Goal: Task Accomplishment & Management: Use online tool/utility

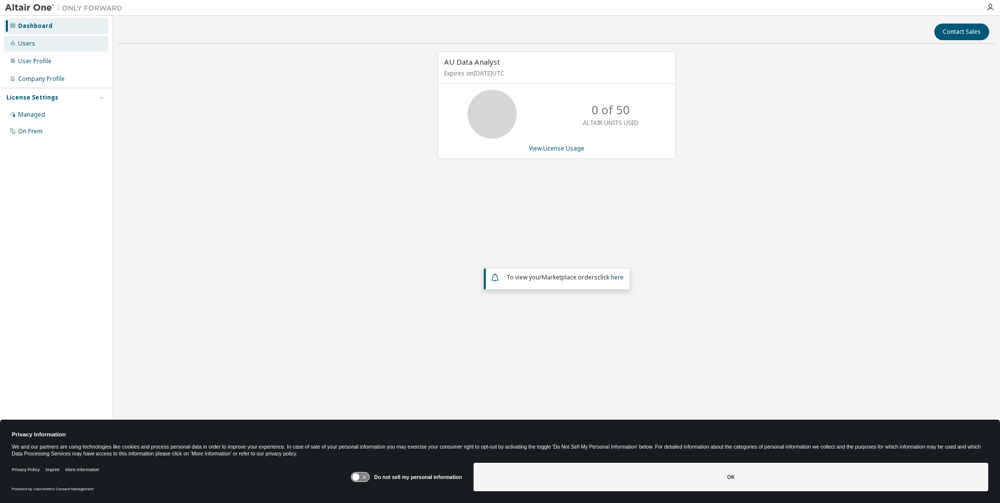
click at [37, 41] on div "Users" at bounding box center [56, 44] width 104 height 16
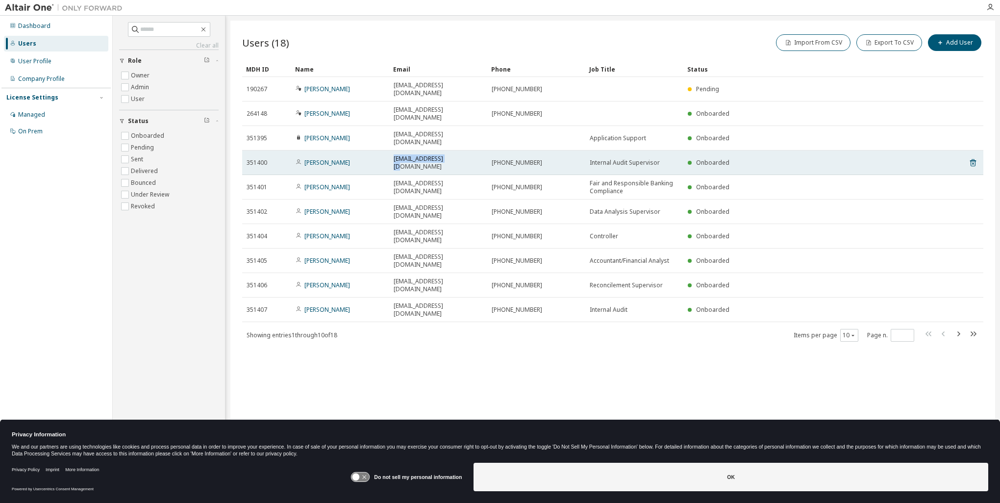
drag, startPoint x: 453, startPoint y: 135, endPoint x: 381, endPoint y: 135, distance: 72.0
click at [381, 150] on tr "351400 [PERSON_NAME] [EMAIL_ADDRESS][DOMAIN_NAME] [PHONE_NUMBER] Internal Audit…" at bounding box center [612, 162] width 741 height 24
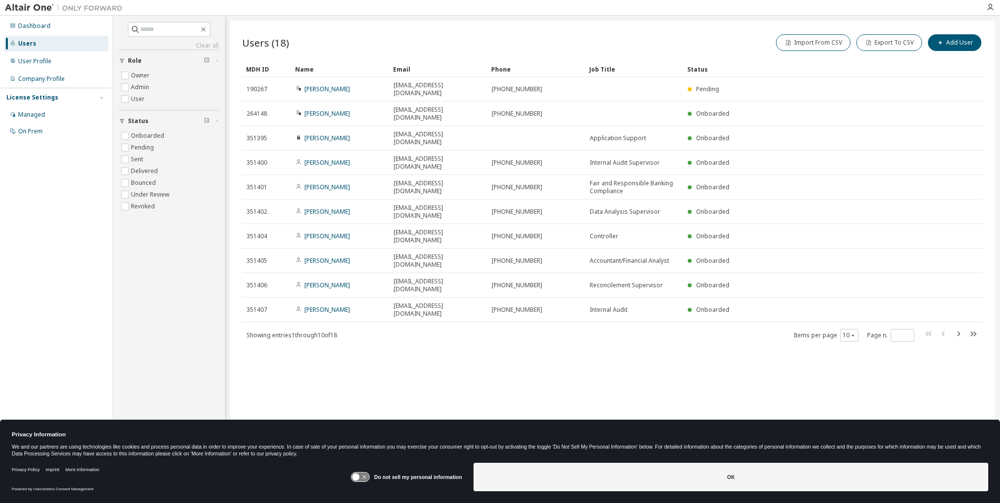
click at [600, 340] on div "Users (18) Import From CSV Export To CSV Add User Clear Load Save Save As Field…" at bounding box center [612, 245] width 764 height 449
click at [958, 331] on icon "button" at bounding box center [958, 333] width 3 height 5
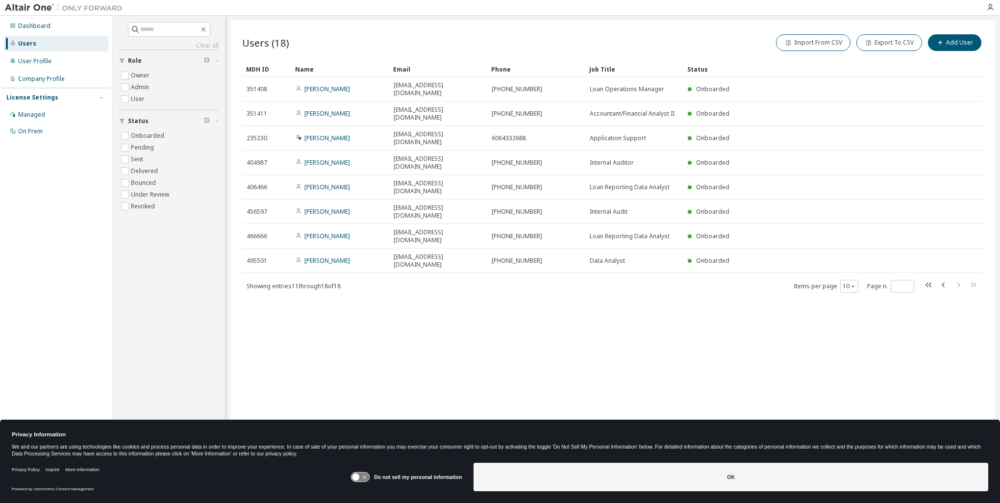
drag, startPoint x: 456, startPoint y: 187, endPoint x: 489, endPoint y: 291, distance: 108.9
drag, startPoint x: 489, startPoint y: 291, endPoint x: 418, endPoint y: 301, distance: 71.7
click at [418, 301] on div "Users (18) Import From CSV Export To CSV Add User Clear Load Save Save As Field…" at bounding box center [612, 245] width 764 height 449
click at [939, 279] on icon "button" at bounding box center [943, 285] width 12 height 12
type input "*"
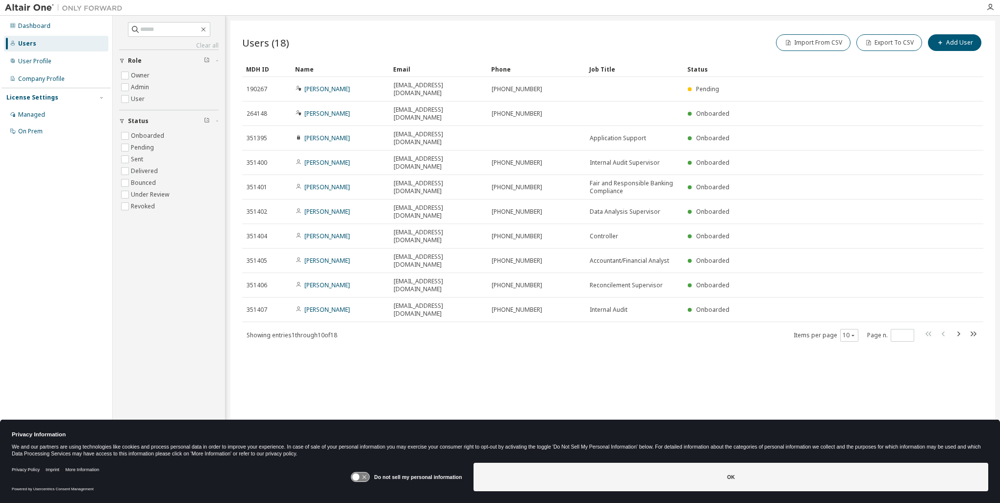
click at [850, 333] on div "Users (18) Import From CSV Export To CSV Add User Clear Load Save Save As Field…" at bounding box center [612, 245] width 764 height 449
click at [29, 67] on div "User Profile" at bounding box center [56, 61] width 104 height 16
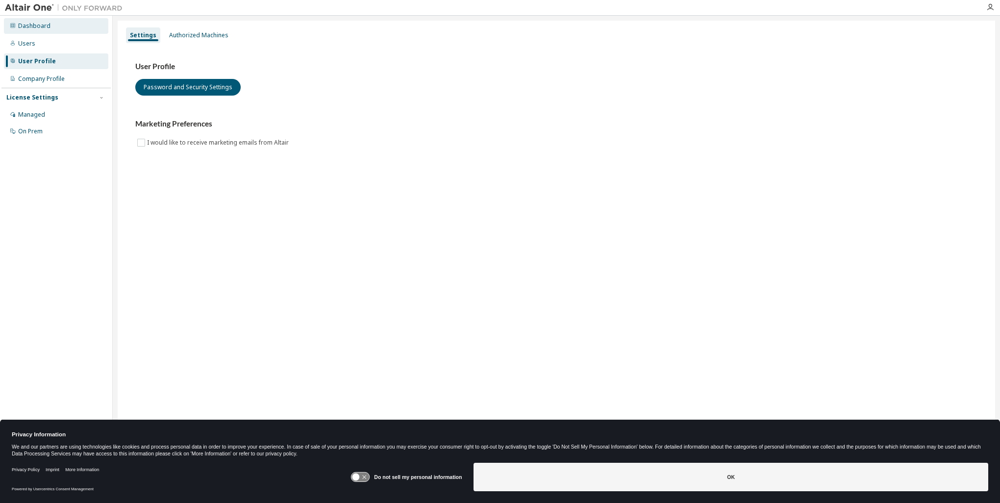
click at [41, 28] on div "Dashboard" at bounding box center [34, 26] width 32 height 8
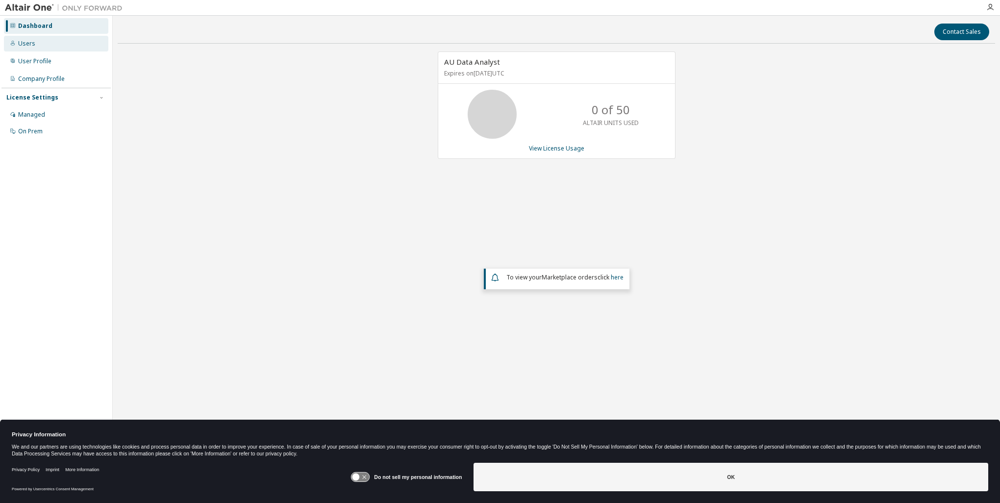
click at [33, 45] on div "Users" at bounding box center [26, 44] width 17 height 8
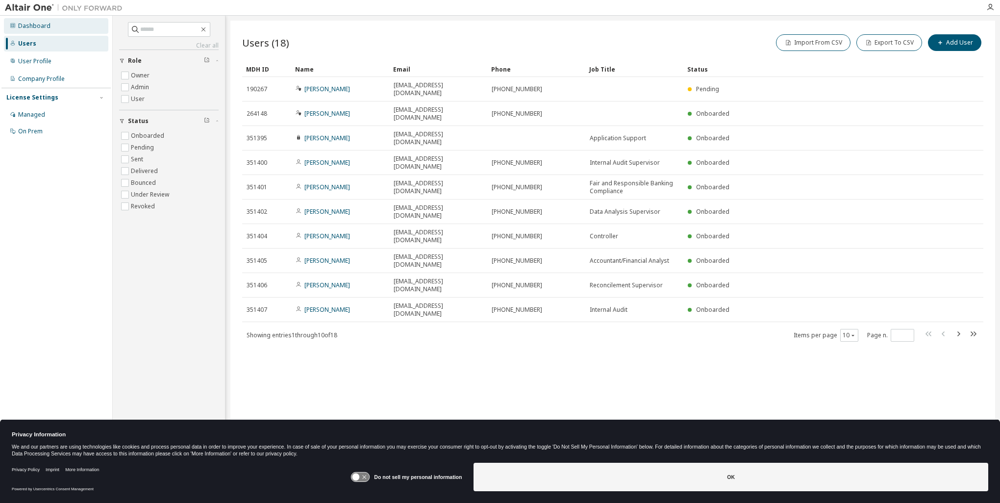
click at [24, 28] on div "Dashboard" at bounding box center [34, 26] width 32 height 8
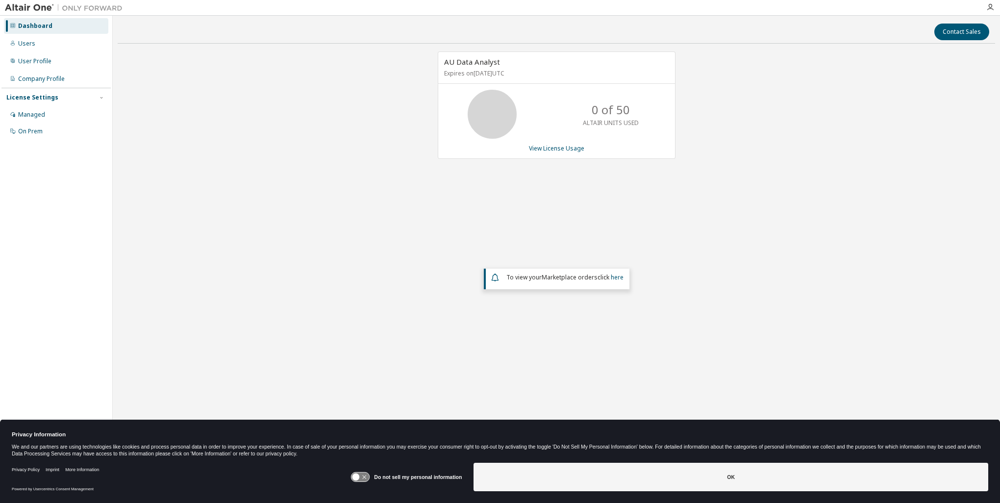
click at [360, 320] on div "AU Data Analyst Expires on [DATE] UTC 0 of 50 ALTAIR UNITS USED View License Us…" at bounding box center [556, 214] width 877 height 327
click at [36, 45] on div "Users" at bounding box center [56, 44] width 104 height 16
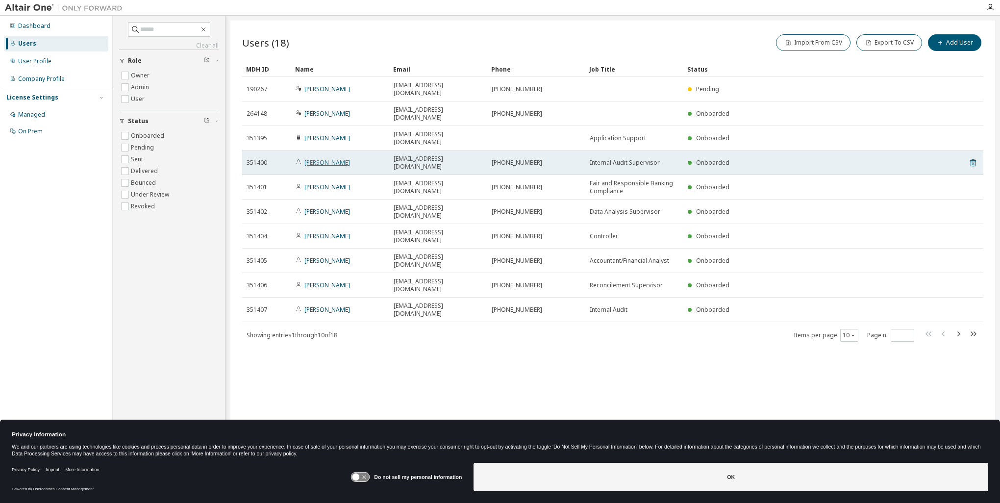
click at [321, 158] on link "[PERSON_NAME]" at bounding box center [327, 162] width 46 height 8
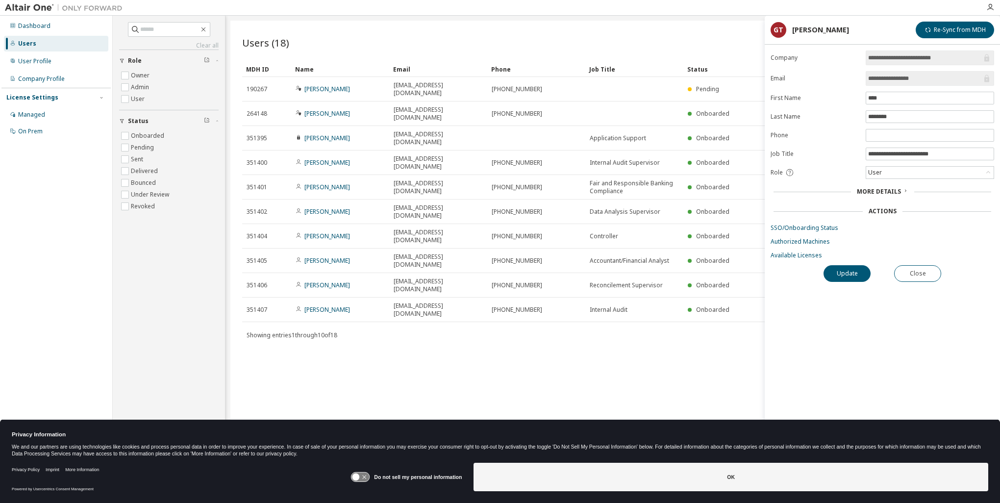
click at [880, 189] on span "More Details" at bounding box center [878, 191] width 44 height 8
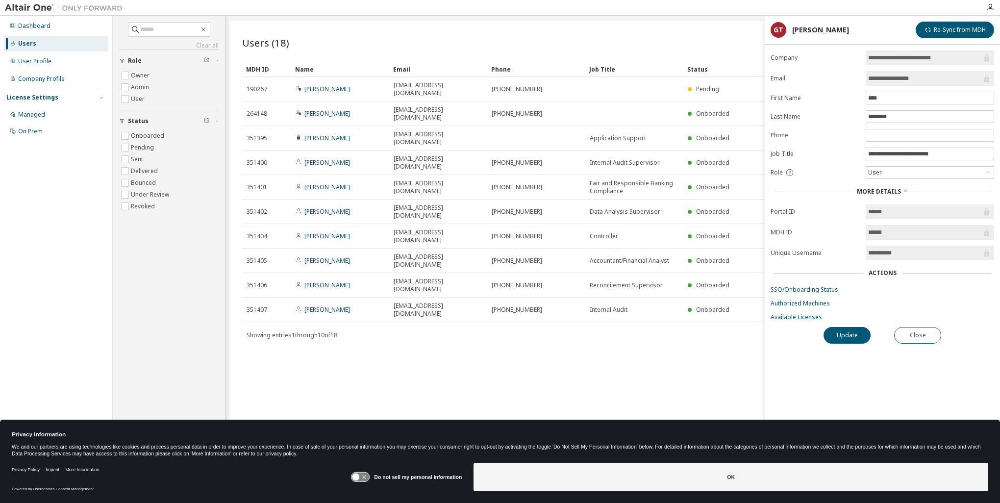
click at [660, 330] on div "Users (18) Import From CSV Export To CSV Add User Clear Load Save Save As Field…" at bounding box center [612, 245] width 764 height 449
click at [501, 352] on div "Users (18) Import From CSV Export To CSV Add User Clear Load Save Save As Field…" at bounding box center [612, 245] width 764 height 449
click at [933, 338] on button "Close" at bounding box center [917, 335] width 47 height 17
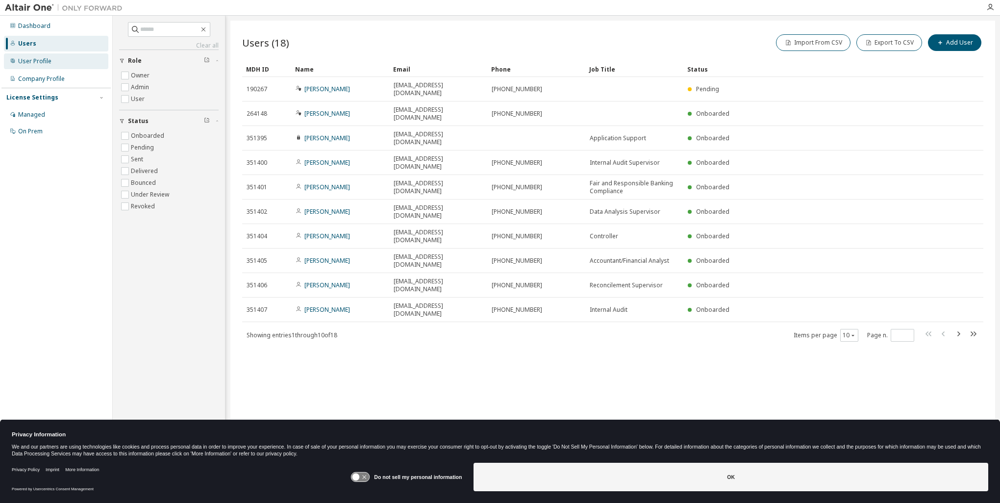
click at [46, 63] on div "User Profile" at bounding box center [34, 61] width 33 height 8
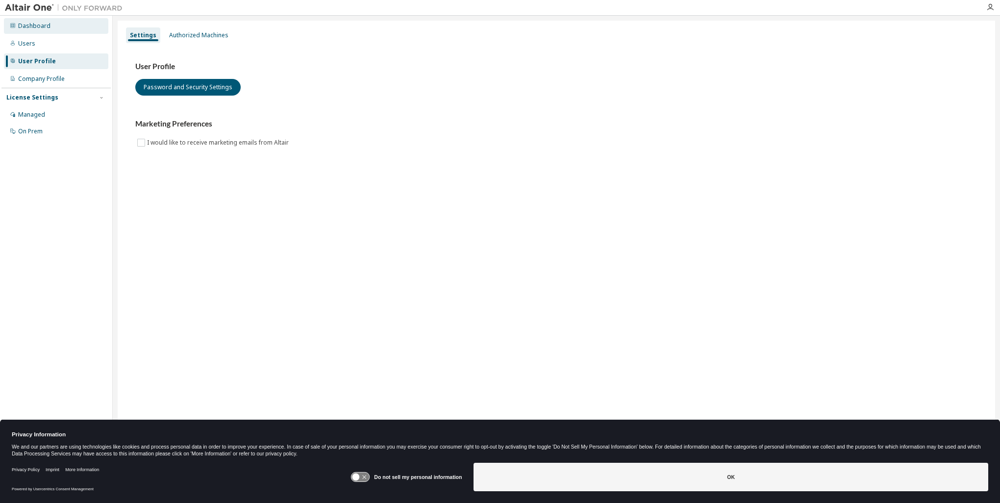
click at [40, 29] on div "Dashboard" at bounding box center [34, 26] width 32 height 8
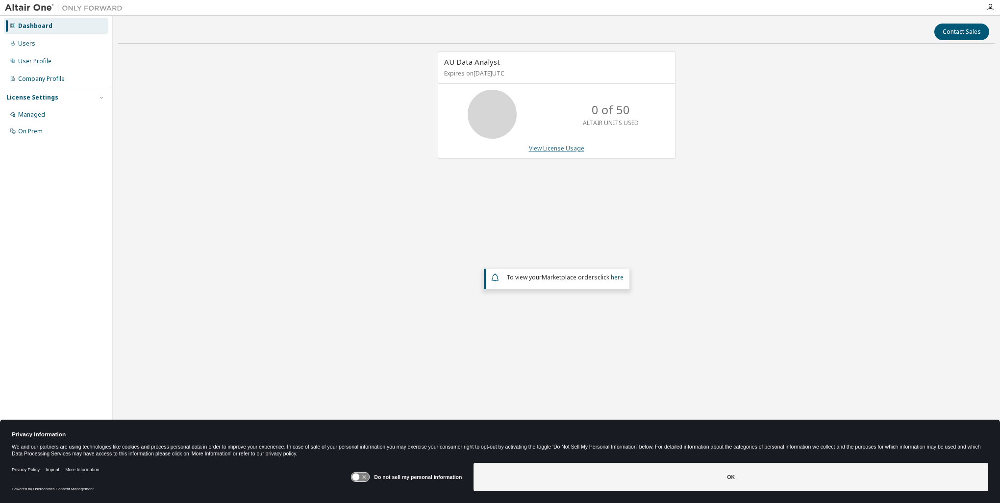
click at [554, 147] on link "View License Usage" at bounding box center [556, 148] width 55 height 8
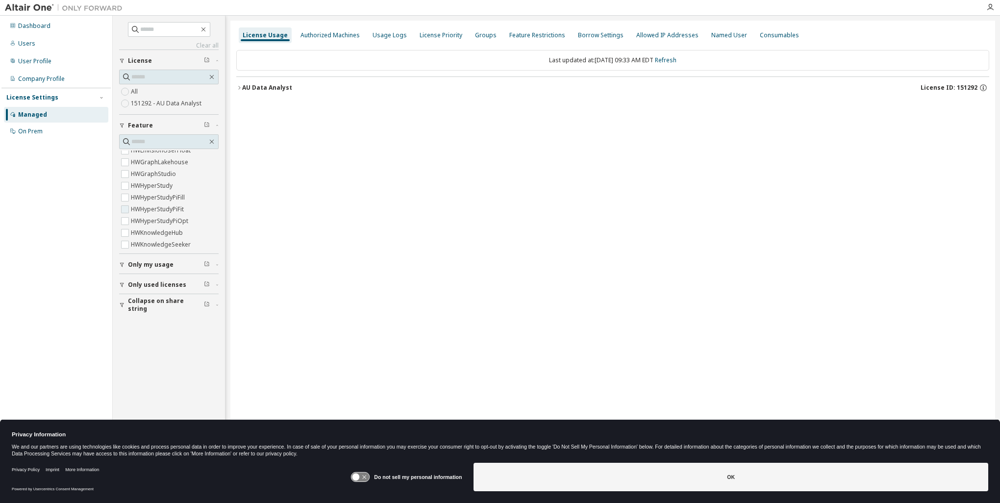
scroll to position [196, 0]
click at [159, 101] on label "151292 - AU Data Analyst" at bounding box center [167, 104] width 73 height 12
click at [252, 86] on div "AU Data Analyst" at bounding box center [267, 88] width 50 height 8
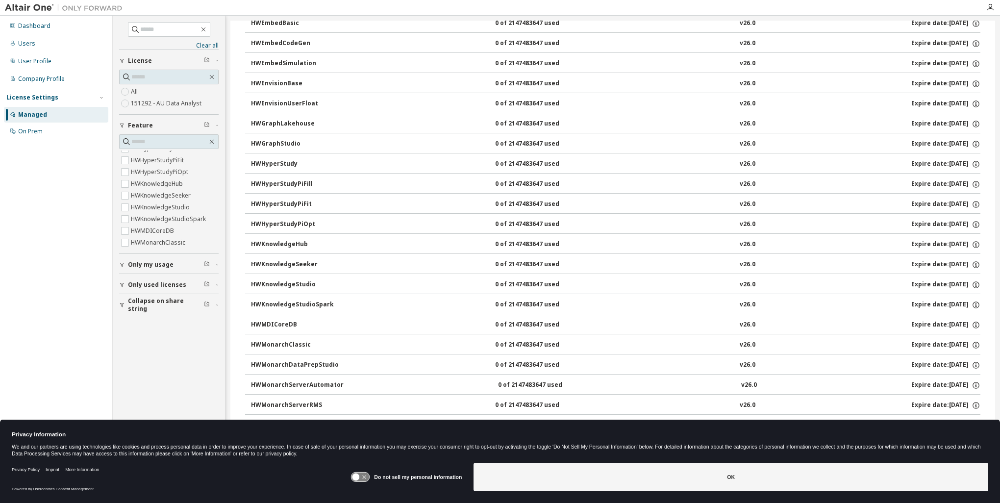
scroll to position [294, 0]
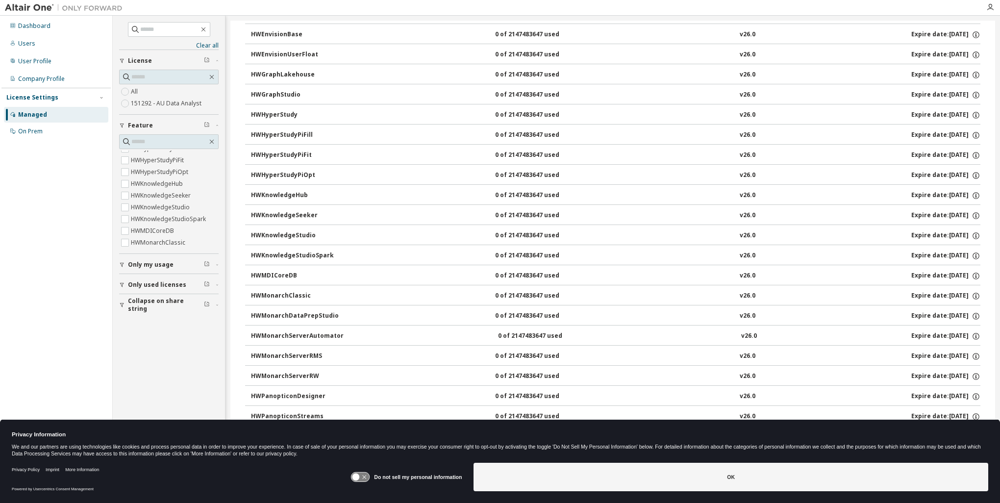
click at [161, 263] on span "Only my usage" at bounding box center [151, 265] width 46 height 8
click at [163, 285] on span "Only used licenses" at bounding box center [157, 285] width 58 height 8
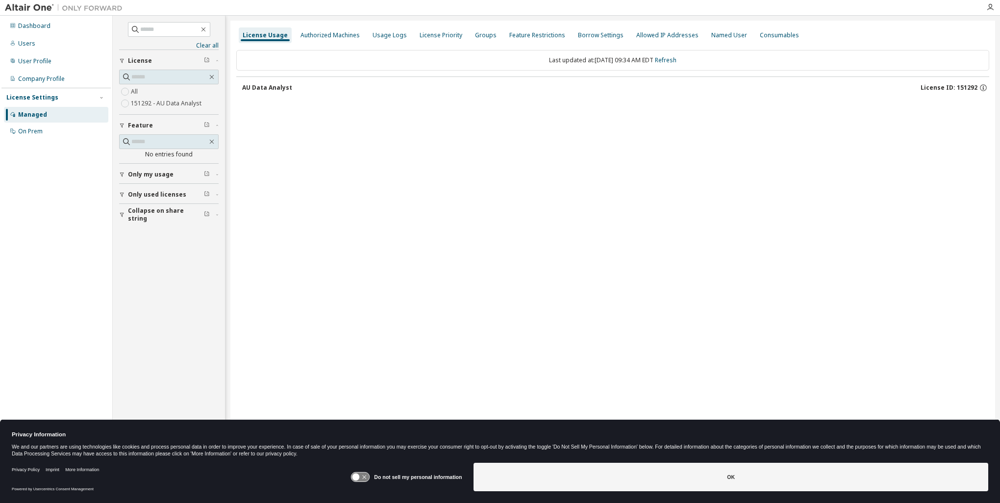
scroll to position [0, 0]
click at [283, 79] on button "AU Data Analyst License ID: 151292" at bounding box center [615, 88] width 747 height 22
click at [266, 88] on div "AU Data Analyst" at bounding box center [267, 88] width 50 height 8
click at [259, 82] on button "AU Data Analyst License ID: 151292" at bounding box center [615, 88] width 747 height 22
click at [259, 84] on div "AU Data Analyst" at bounding box center [267, 88] width 50 height 8
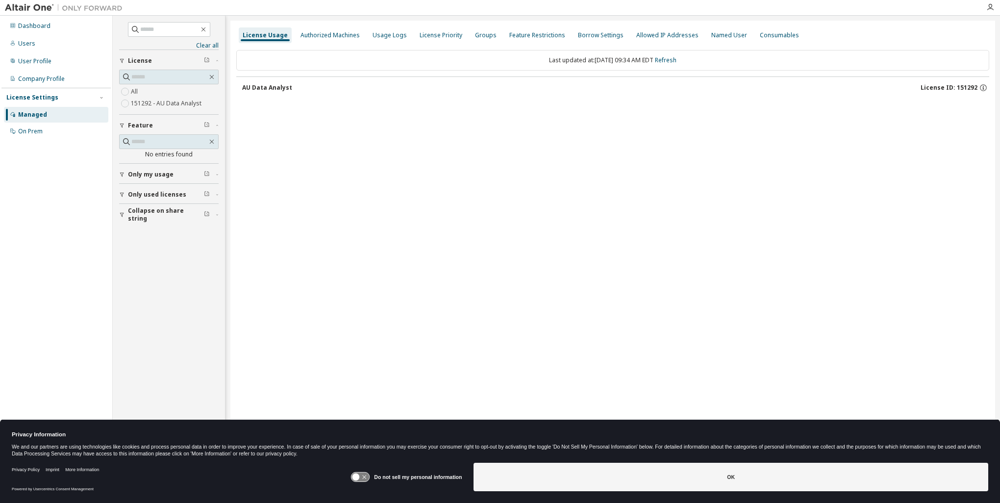
click at [259, 84] on div "AU Data Analyst" at bounding box center [267, 88] width 50 height 8
click at [128, 173] on span "Only my usage" at bounding box center [151, 175] width 46 height 8
click at [137, 172] on span "Only my usage" at bounding box center [151, 175] width 46 height 8
click at [147, 194] on span "Only used licenses" at bounding box center [157, 195] width 58 height 8
click at [161, 107] on label "151292 - AU Data Analyst" at bounding box center [167, 104] width 73 height 12
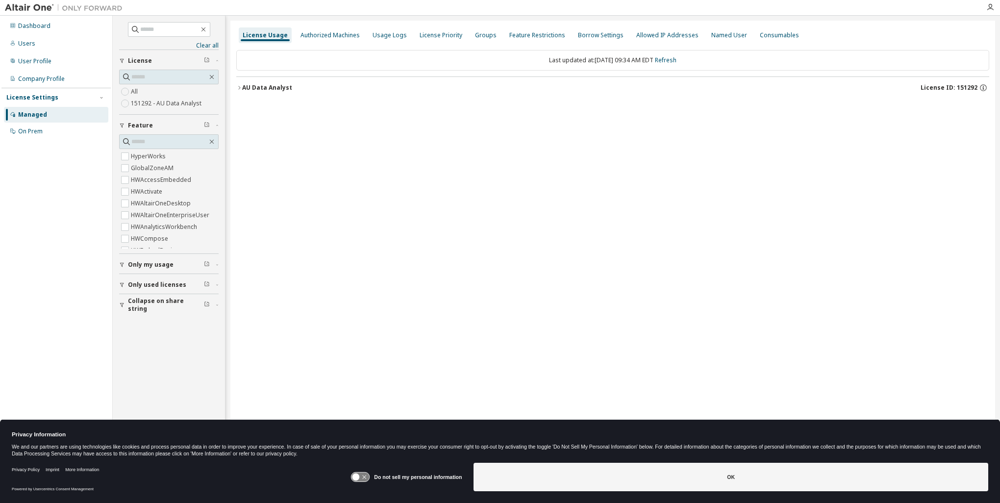
click at [278, 93] on button "AU Data Analyst License ID: 151292" at bounding box center [612, 88] width 753 height 22
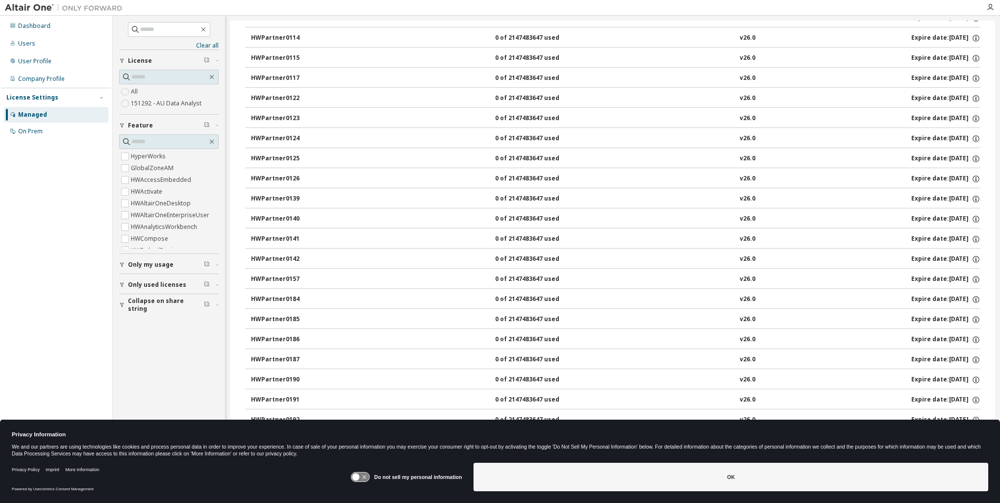
scroll to position [490, 0]
click at [294, 96] on div "HWMonarchClassic" at bounding box center [295, 100] width 88 height 9
click at [298, 102] on button "HWMonarchClassic 0 of 2147483647 used v26.0 Expire date: [DATE]" at bounding box center [615, 100] width 729 height 22
click at [296, 116] on div "HWMonarchDataPrepStudio" at bounding box center [295, 120] width 88 height 9
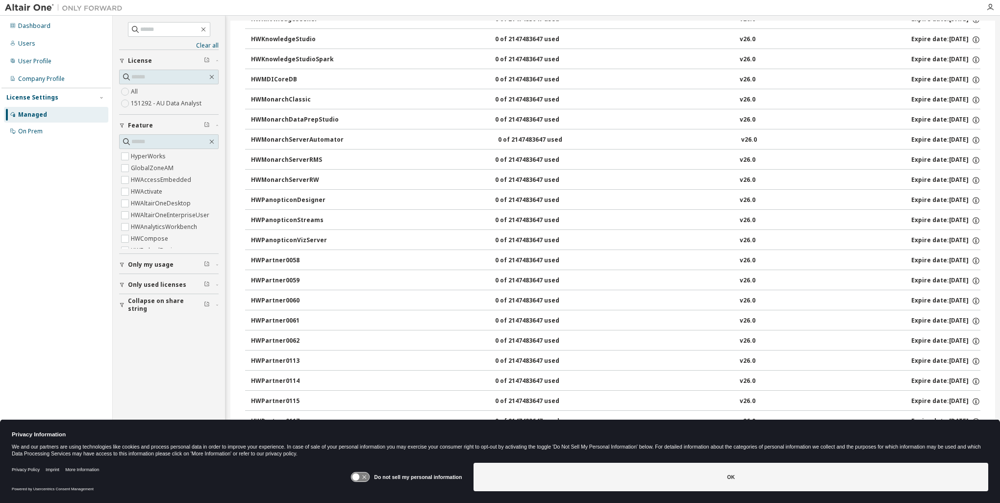
click at [290, 105] on button "HWMonarchClassic 0 of 2147483647 used v26.0 Expire date: [DATE]" at bounding box center [615, 100] width 729 height 22
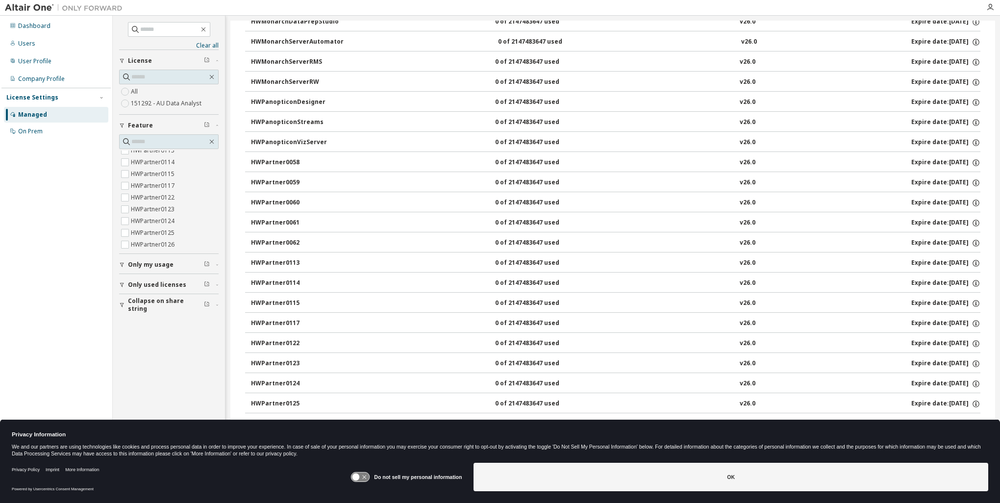
scroll to position [980, 0]
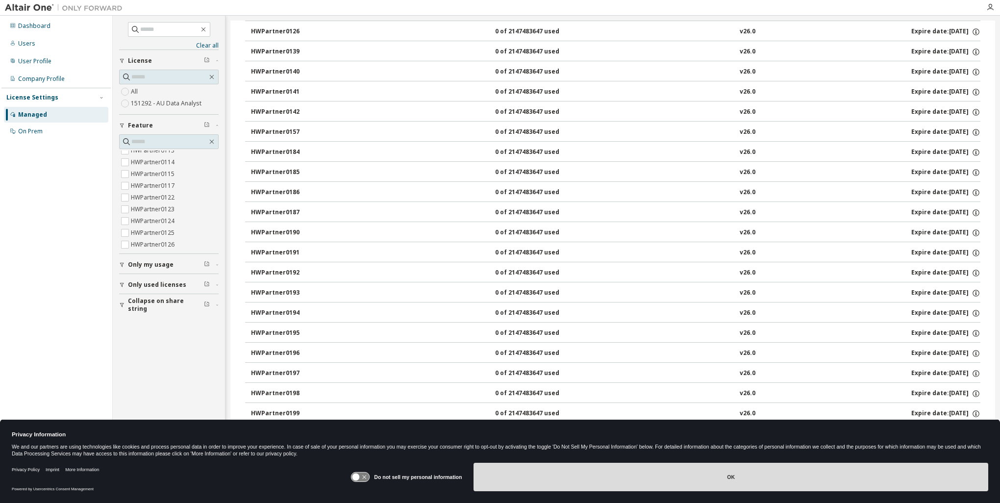
click at [745, 481] on button "OK" at bounding box center [730, 477] width 514 height 28
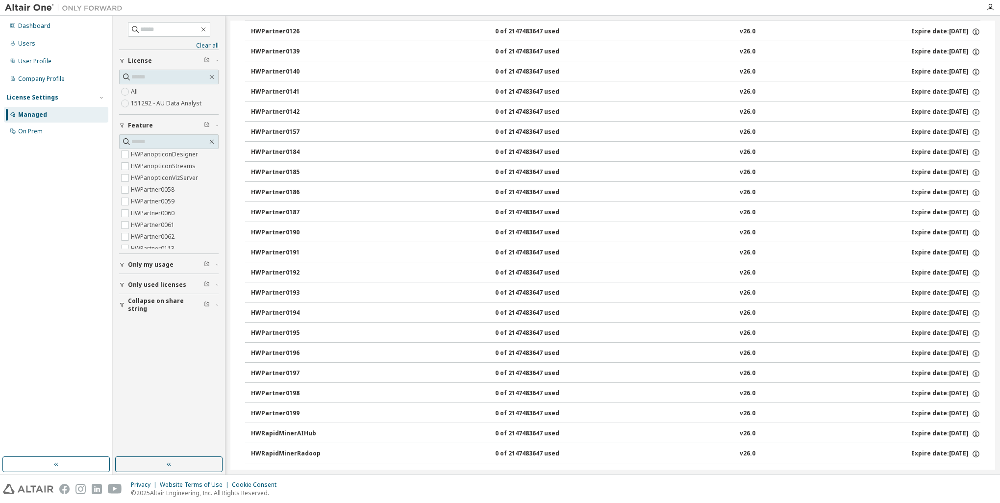
scroll to position [0, 0]
click at [160, 286] on span "Only used licenses" at bounding box center [157, 285] width 58 height 8
click at [169, 305] on span "Collapse on share string" at bounding box center [166, 305] width 76 height 16
click at [171, 303] on span "Collapse on share string" at bounding box center [166, 305] width 76 height 16
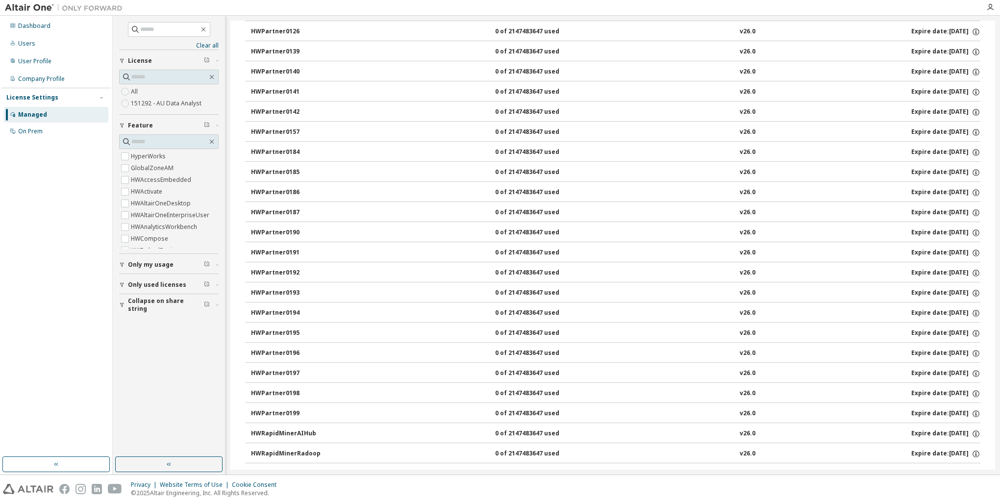
click at [160, 265] on span "Only my usage" at bounding box center [151, 265] width 46 height 8
click at [31, 135] on div "On Prem" at bounding box center [30, 131] width 24 height 8
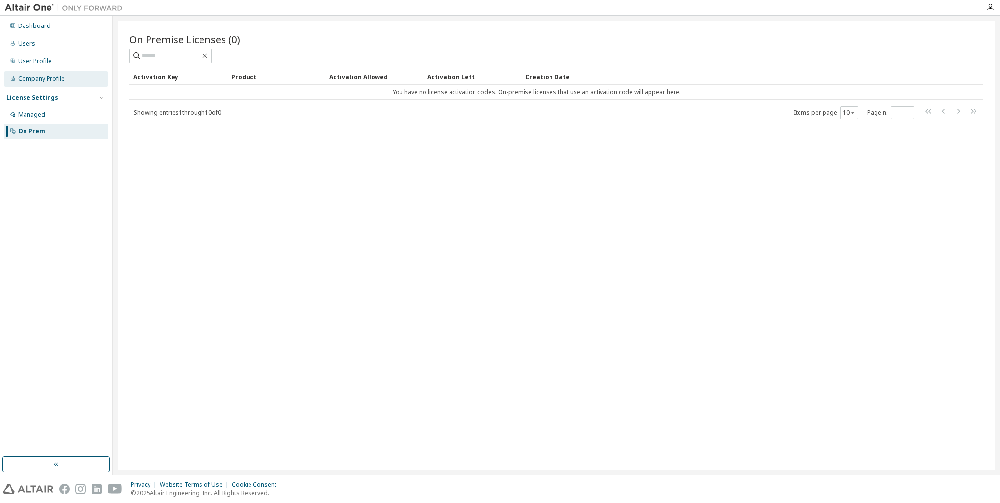
click at [27, 75] on div "Company Profile" at bounding box center [41, 79] width 47 height 8
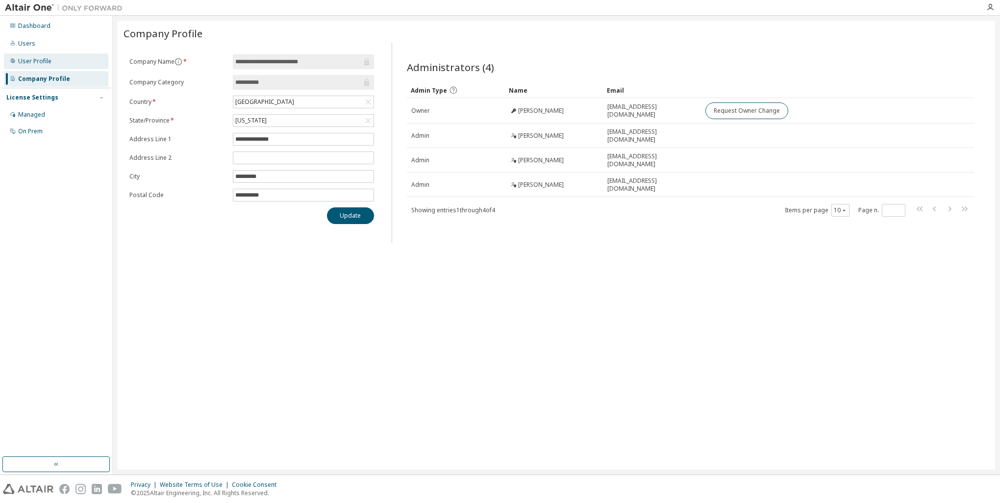
click at [32, 61] on div "User Profile" at bounding box center [34, 61] width 33 height 8
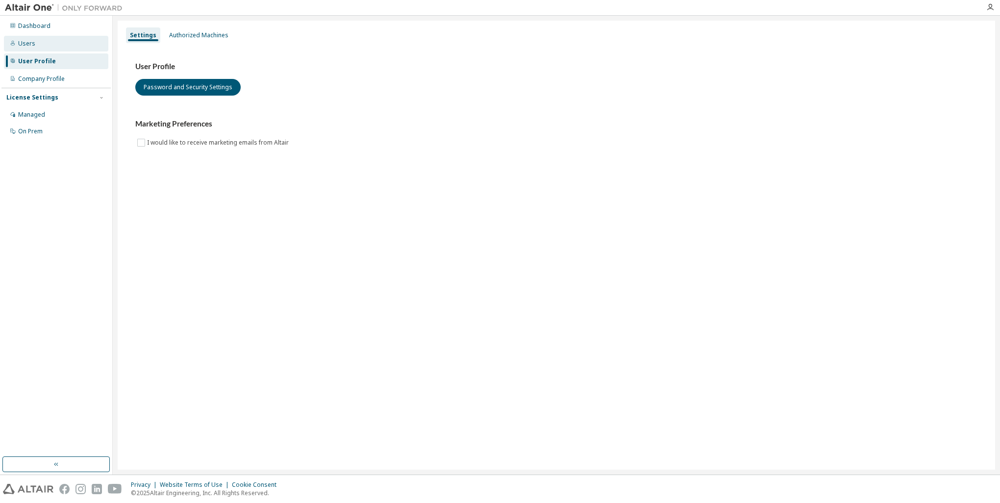
click at [32, 49] on div "Users" at bounding box center [56, 44] width 104 height 16
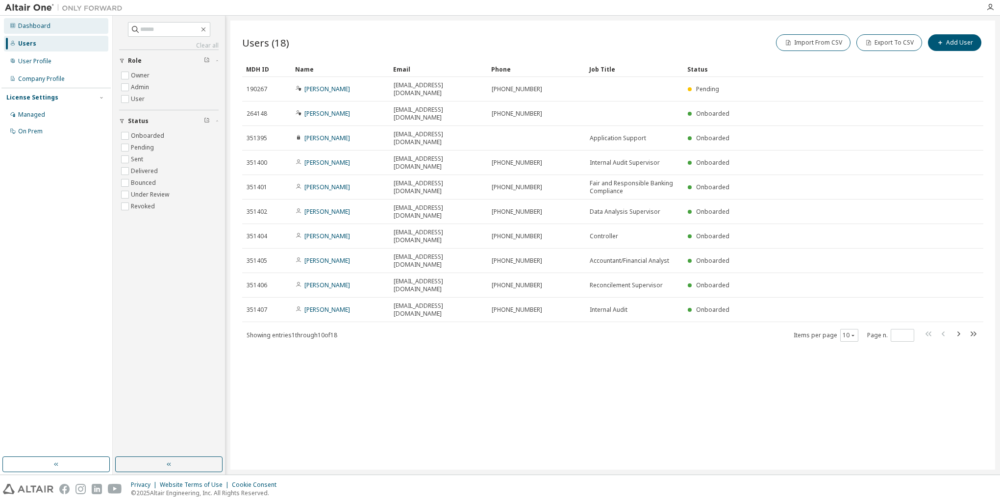
click at [32, 28] on div "Dashboard" at bounding box center [34, 26] width 32 height 8
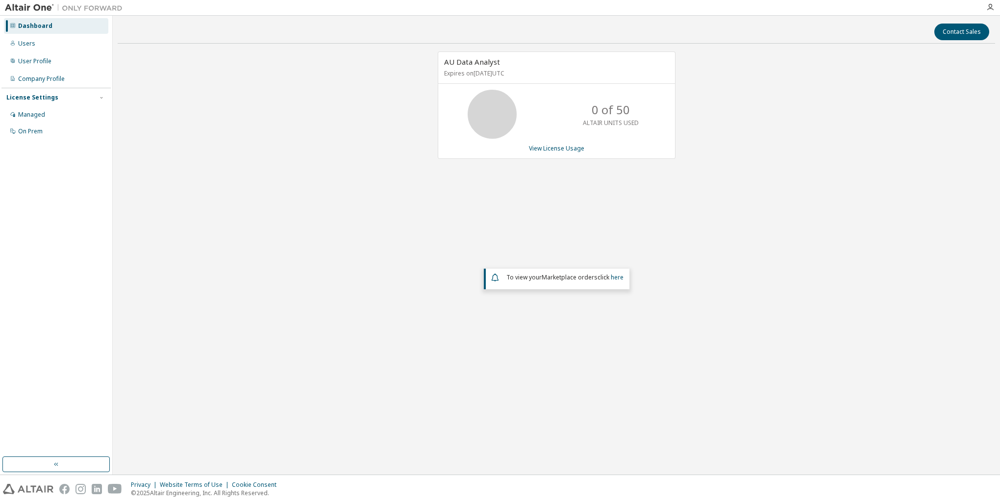
click at [79, 7] on img at bounding box center [66, 8] width 122 height 10
click at [30, 5] on img at bounding box center [66, 8] width 122 height 10
click at [35, 29] on div "Dashboard" at bounding box center [35, 26] width 34 height 8
click at [53, 47] on div "Users" at bounding box center [56, 44] width 104 height 16
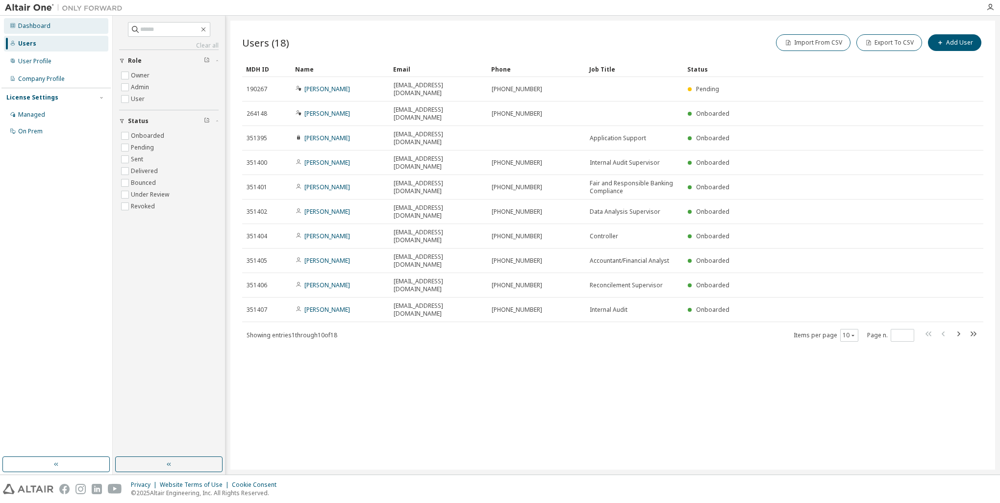
click at [38, 26] on div "Dashboard" at bounding box center [34, 26] width 32 height 8
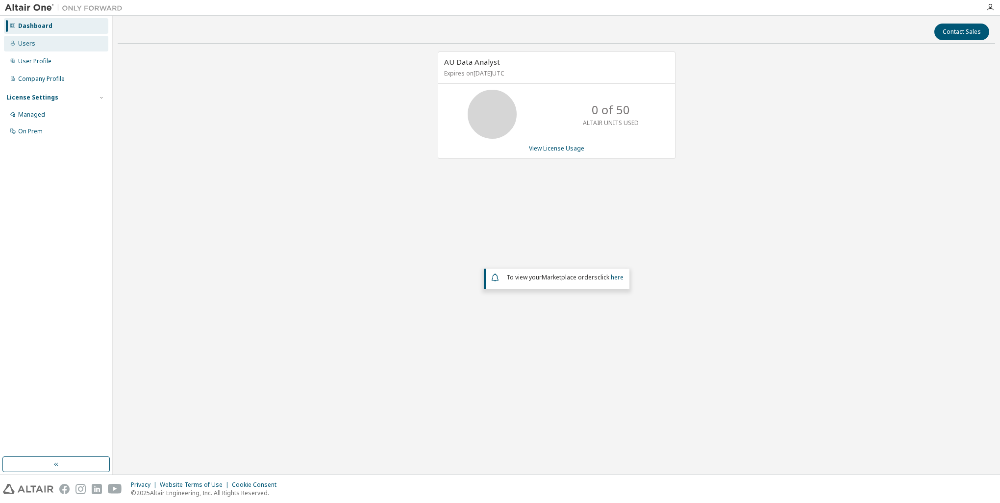
click at [41, 43] on div "Users" at bounding box center [56, 44] width 104 height 16
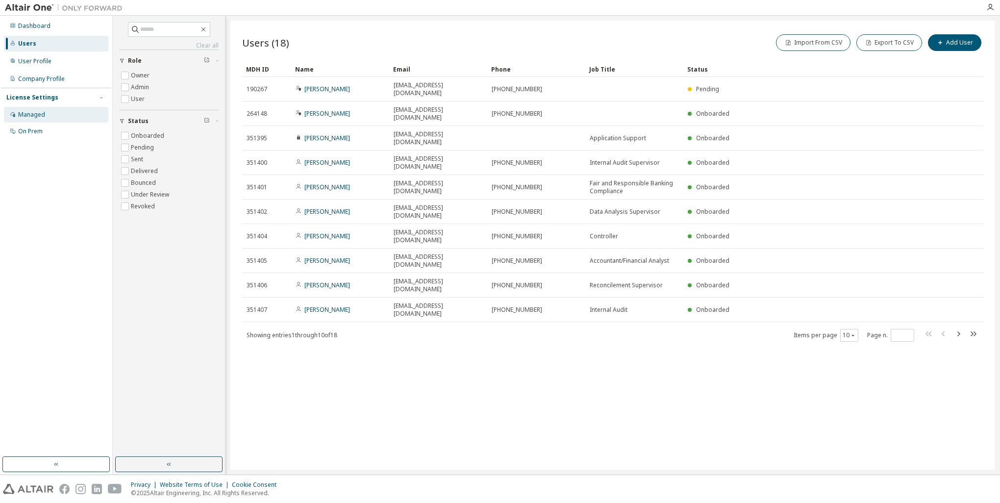
click at [30, 118] on div "Managed" at bounding box center [31, 115] width 27 height 8
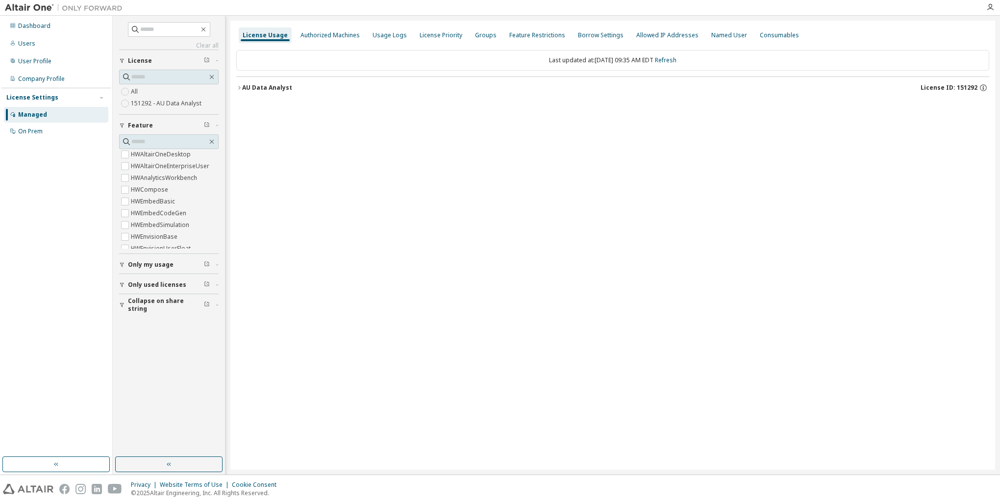
scroll to position [98, 0]
click at [372, 37] on div "Usage Logs" at bounding box center [389, 35] width 34 height 8
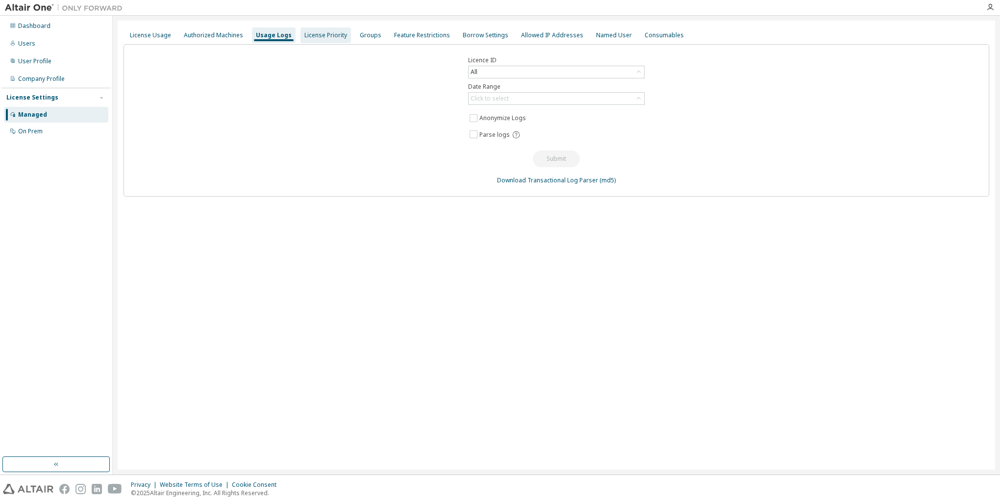
click at [304, 36] on div "License Priority" at bounding box center [325, 35] width 43 height 8
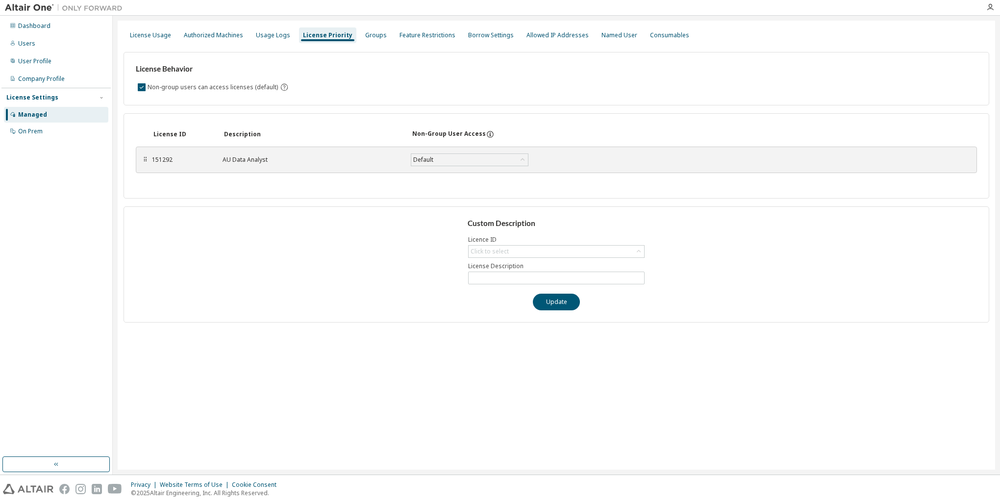
click at [234, 154] on div "151292 AU Data Analyst Default Save" at bounding box center [369, 160] width 435 height 18
click at [484, 164] on div "Default" at bounding box center [469, 160] width 117 height 12
click at [369, 35] on div "Groups" at bounding box center [376, 35] width 22 height 8
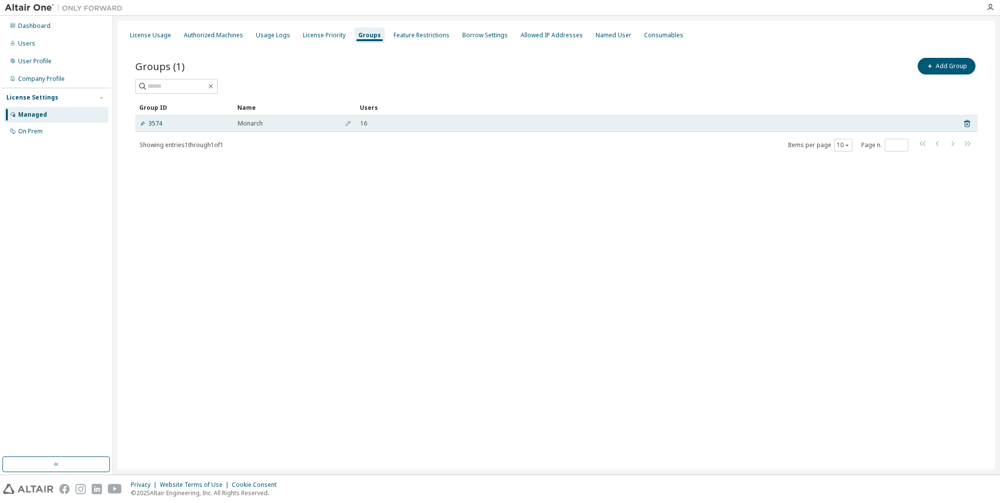
click at [305, 120] on div "Monarch" at bounding box center [295, 124] width 114 height 8
click at [267, 123] on div "Monarch" at bounding box center [295, 124] width 114 height 8
click at [262, 126] on span "Monarch" at bounding box center [250, 124] width 25 height 8
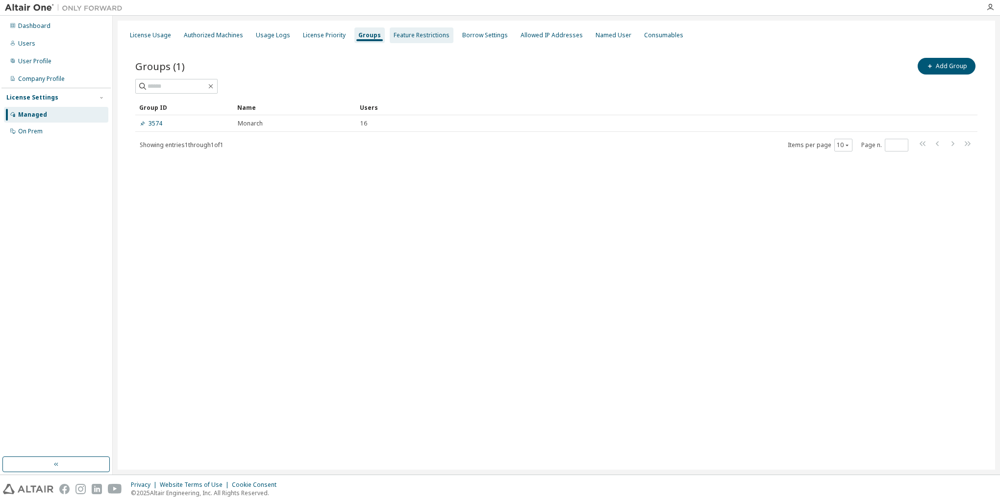
click at [408, 35] on div "Feature Restrictions" at bounding box center [421, 35] width 56 height 8
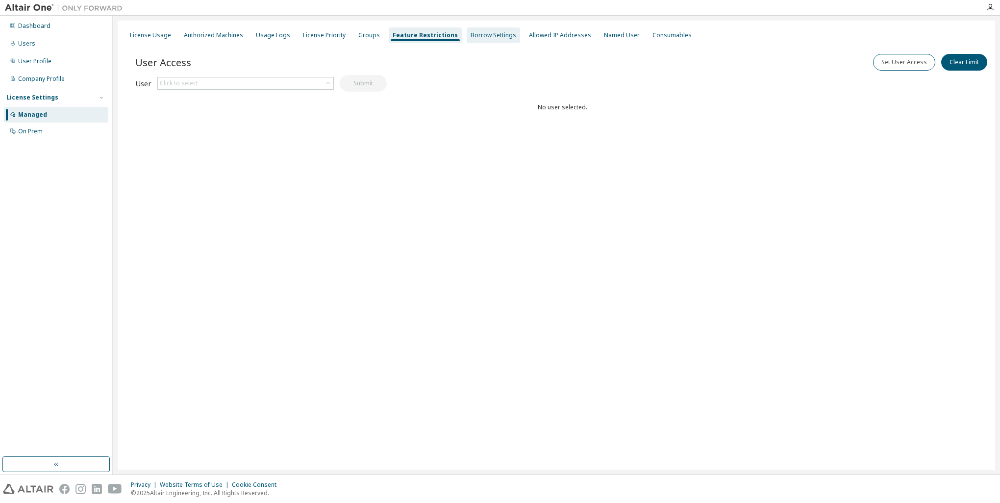
click at [474, 35] on div "Borrow Settings" at bounding box center [493, 35] width 46 height 8
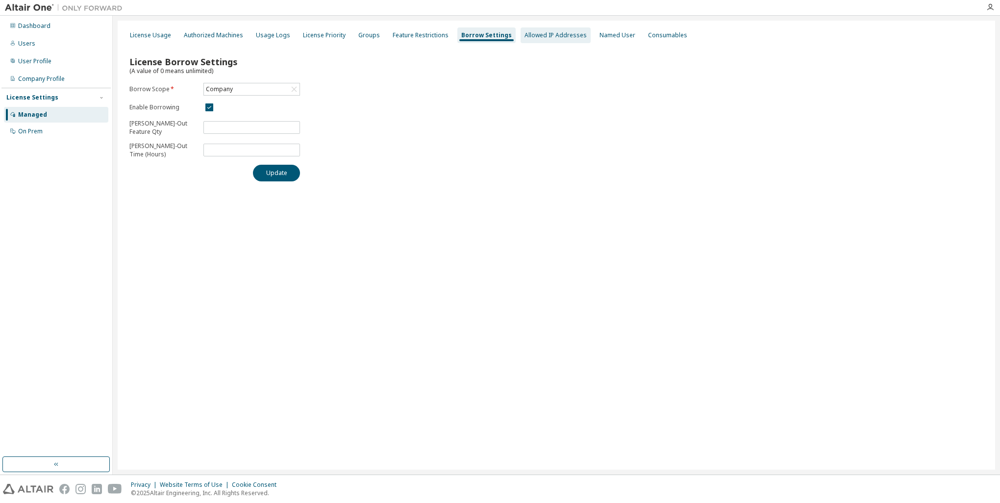
click at [538, 39] on div "Allowed IP Addresses" at bounding box center [555, 35] width 70 height 16
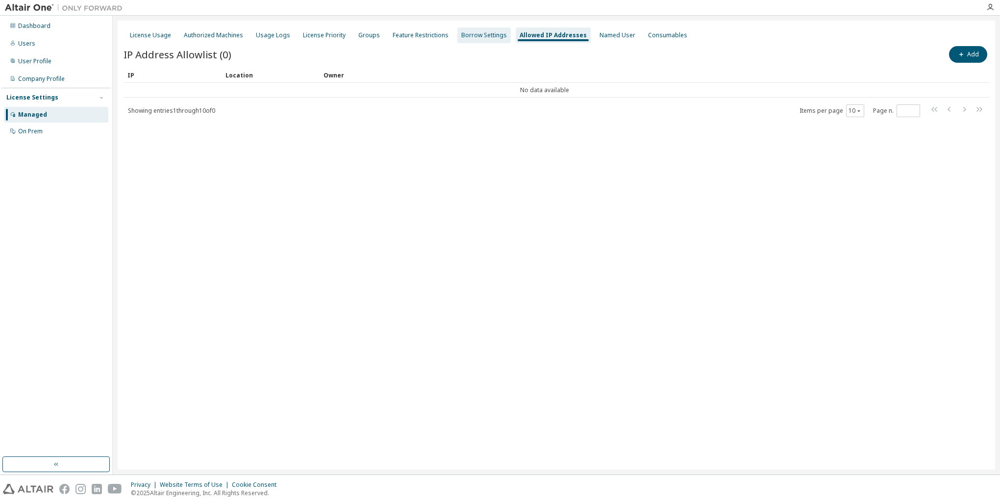
click at [459, 39] on div "Borrow Settings" at bounding box center [483, 35] width 53 height 16
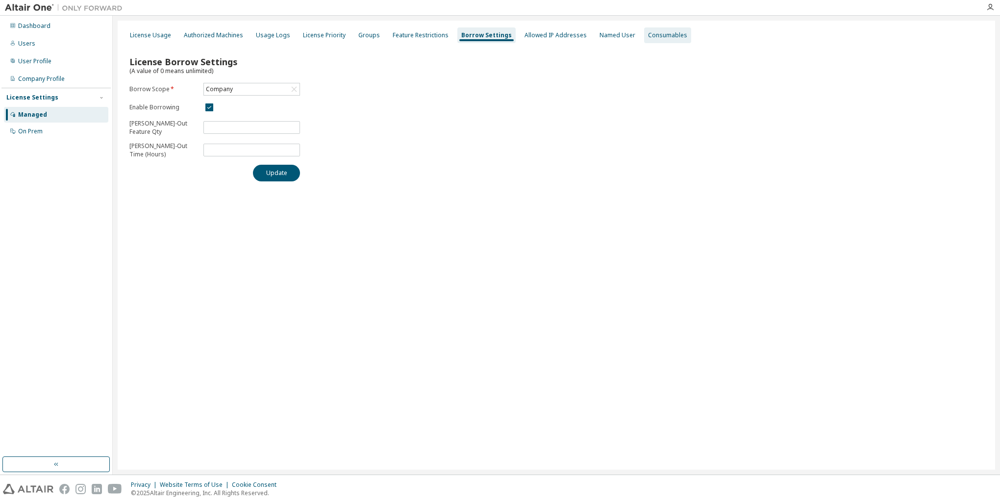
click at [651, 34] on div "Consumables" at bounding box center [667, 35] width 39 height 8
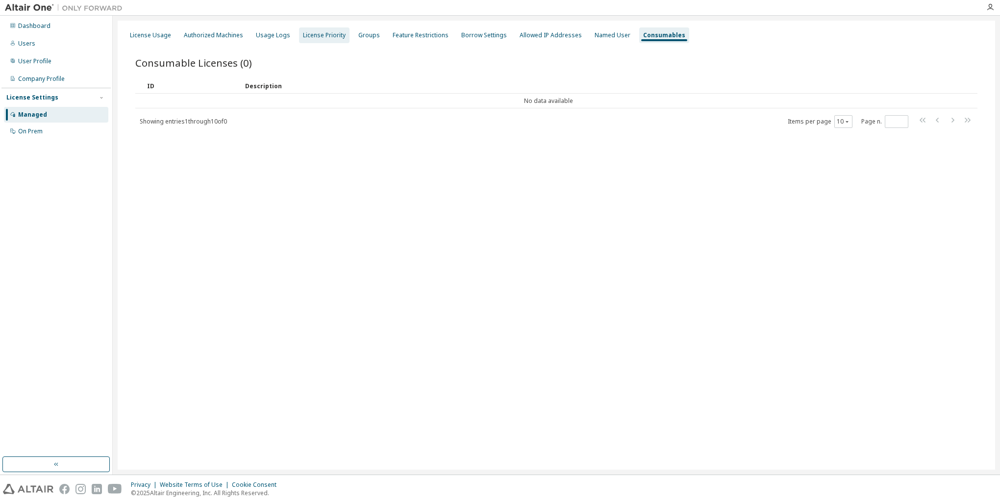
click at [318, 38] on div "License Priority" at bounding box center [324, 35] width 43 height 8
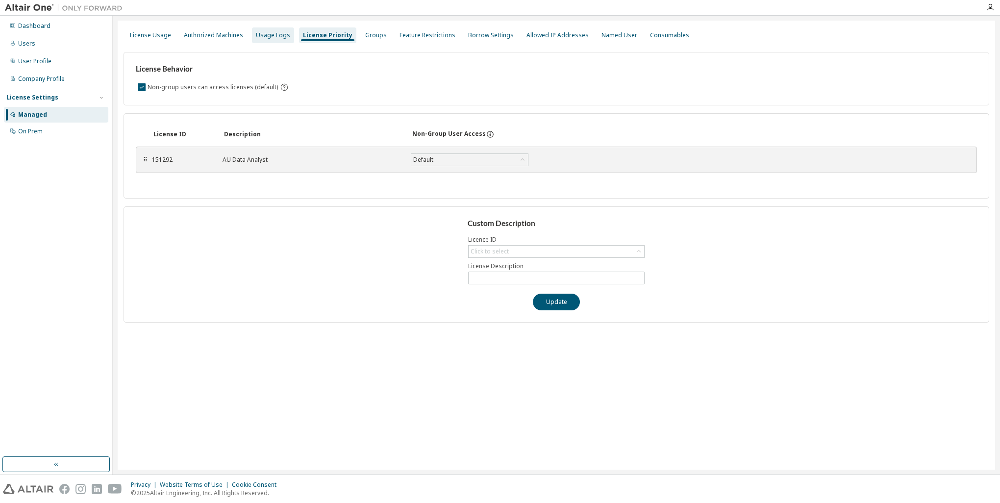
click at [274, 38] on div "Usage Logs" at bounding box center [273, 35] width 34 height 8
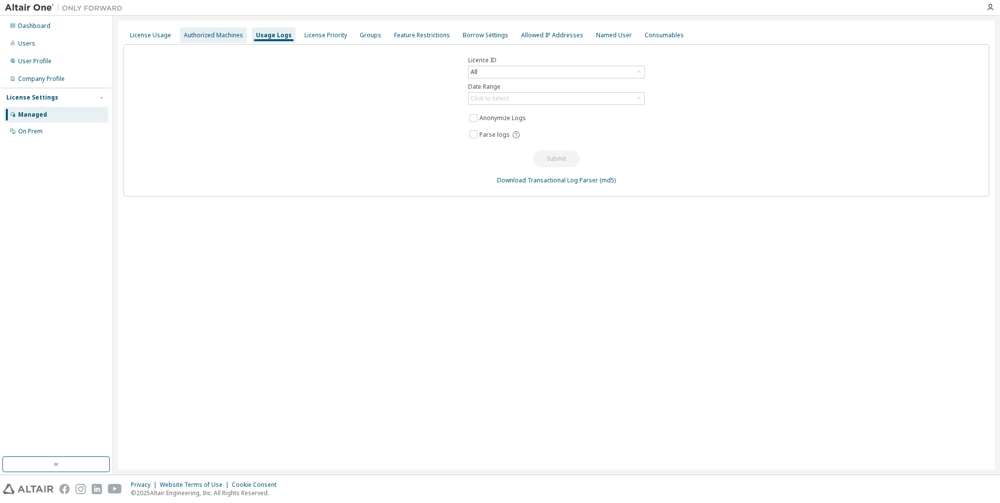
click at [230, 35] on div "Authorized Machines" at bounding box center [213, 35] width 59 height 8
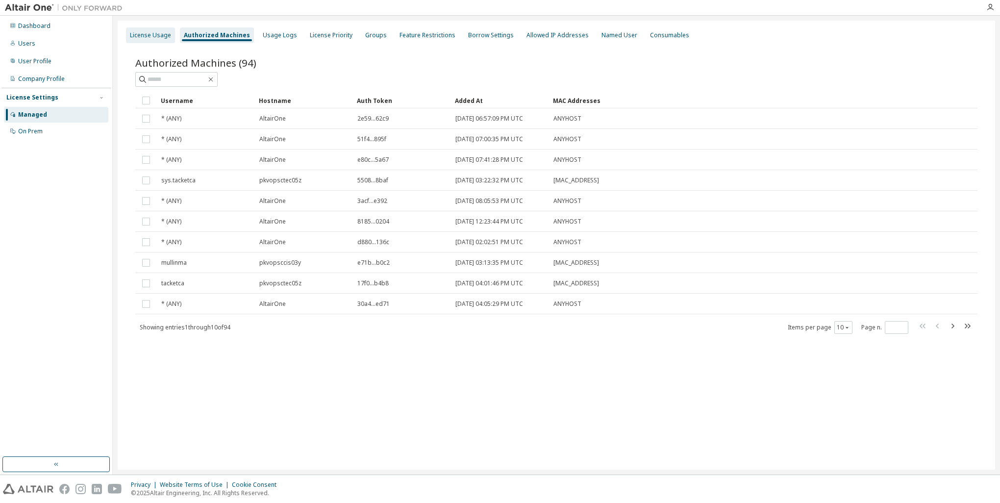
click at [138, 33] on div "License Usage" at bounding box center [150, 35] width 41 height 8
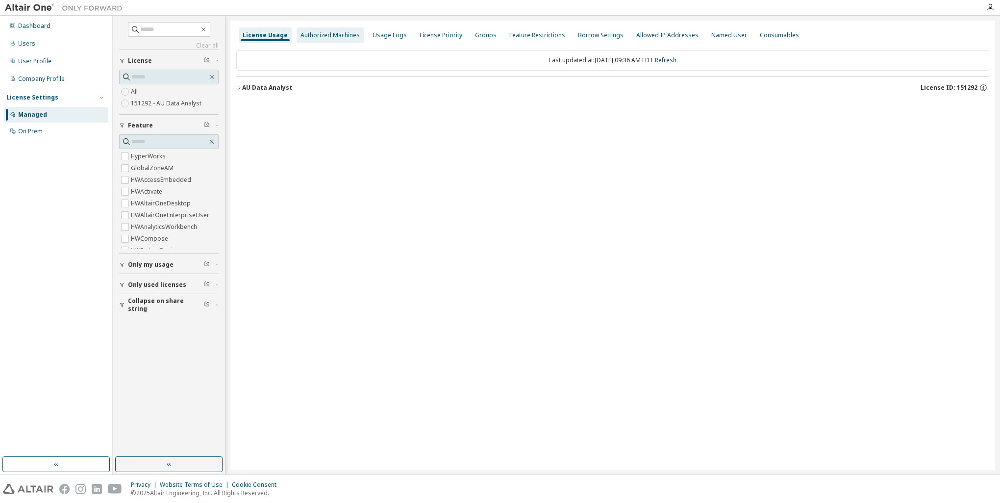
click at [333, 38] on div "Authorized Machines" at bounding box center [329, 35] width 59 height 8
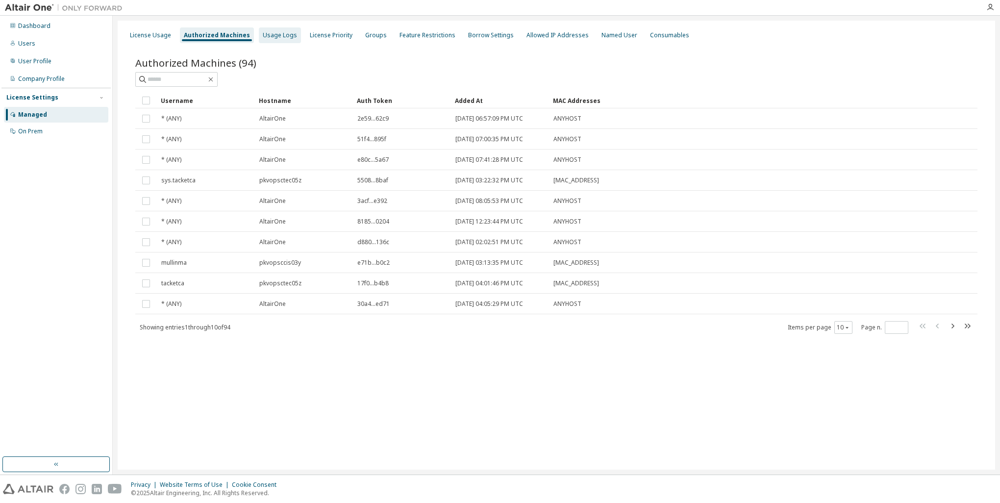
click at [266, 38] on div "Usage Logs" at bounding box center [280, 35] width 34 height 8
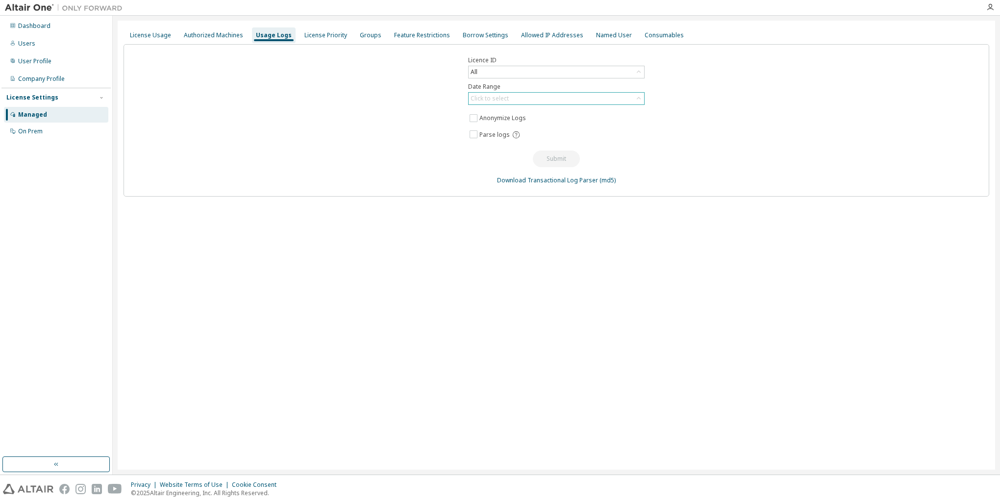
click at [553, 99] on div "Click to select" at bounding box center [555, 99] width 175 height 12
click at [513, 121] on li "Last 30 days" at bounding box center [555, 125] width 173 height 13
click at [559, 158] on button "Submit" at bounding box center [556, 158] width 47 height 17
click at [546, 100] on div "Last 30 days" at bounding box center [555, 99] width 175 height 12
click at [555, 101] on div "Last 30 days" at bounding box center [555, 99] width 175 height 12
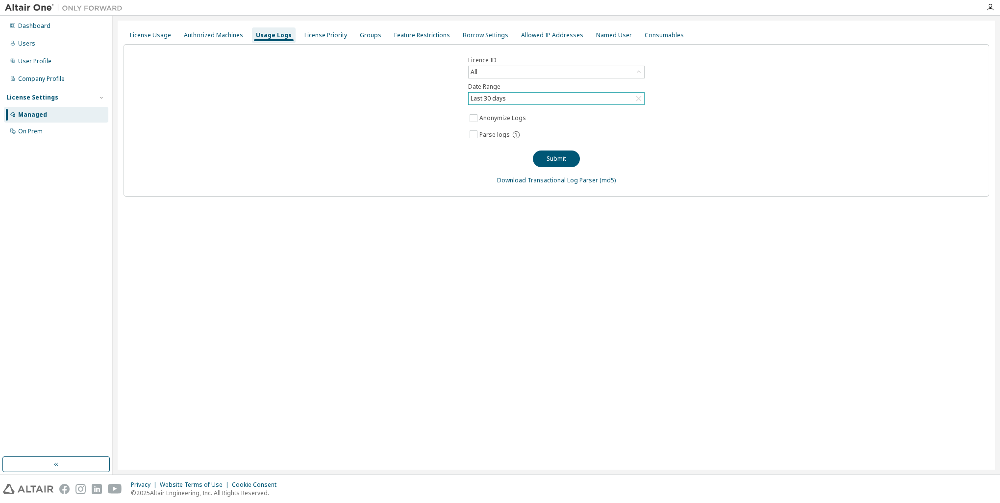
click at [564, 103] on div "Last 30 days" at bounding box center [555, 99] width 175 height 12
click at [565, 103] on div "Last 30 days" at bounding box center [555, 99] width 175 height 12
click at [411, 340] on div "License Usage Authorized Machines Usage Logs License Priority Groups Feature Re…" at bounding box center [556, 245] width 877 height 449
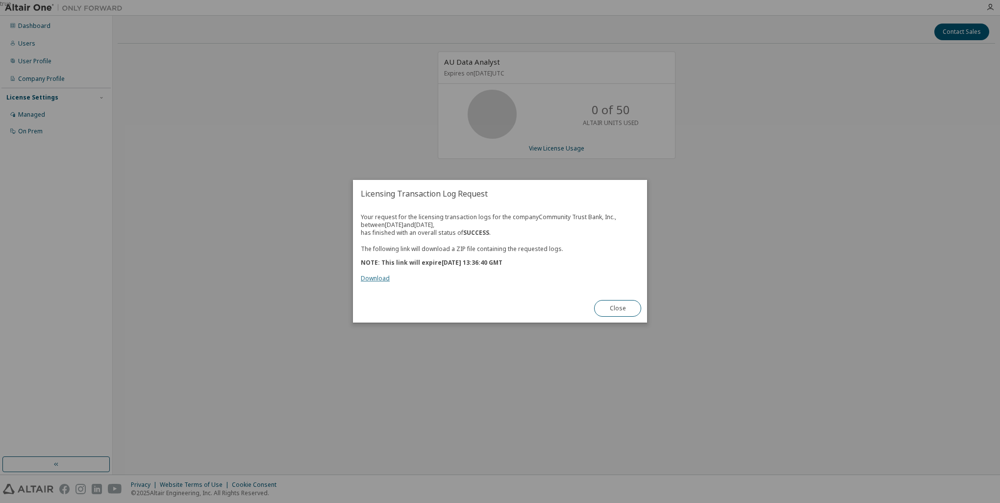
click at [373, 281] on link "Download" at bounding box center [375, 278] width 29 height 8
click at [628, 316] on button "Close" at bounding box center [617, 308] width 47 height 17
